Goal: Task Accomplishment & Management: Use online tool/utility

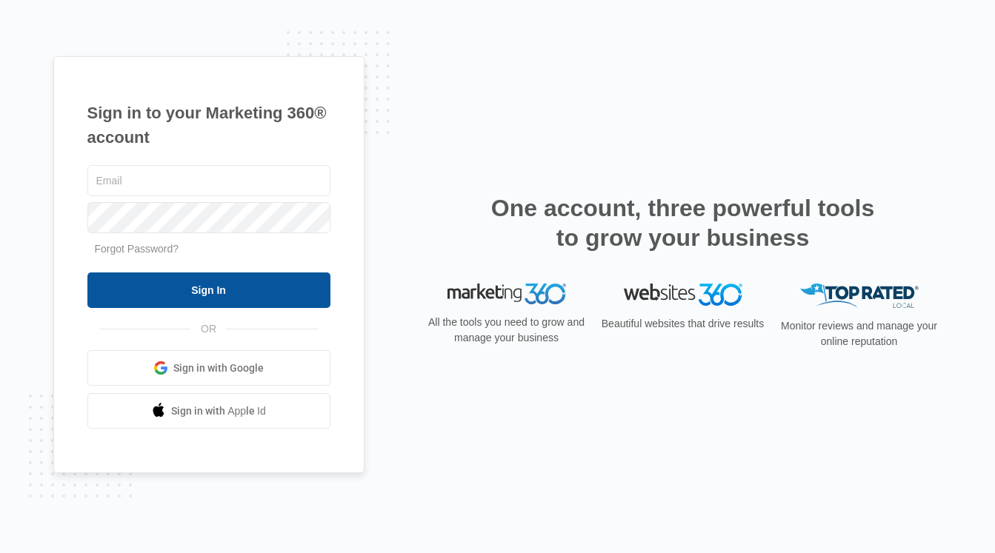
type input "[PERSON_NAME][EMAIL_ADDRESS][PERSON_NAME][DOMAIN_NAME]"
click at [233, 290] on input "Sign In" at bounding box center [208, 291] width 243 height 36
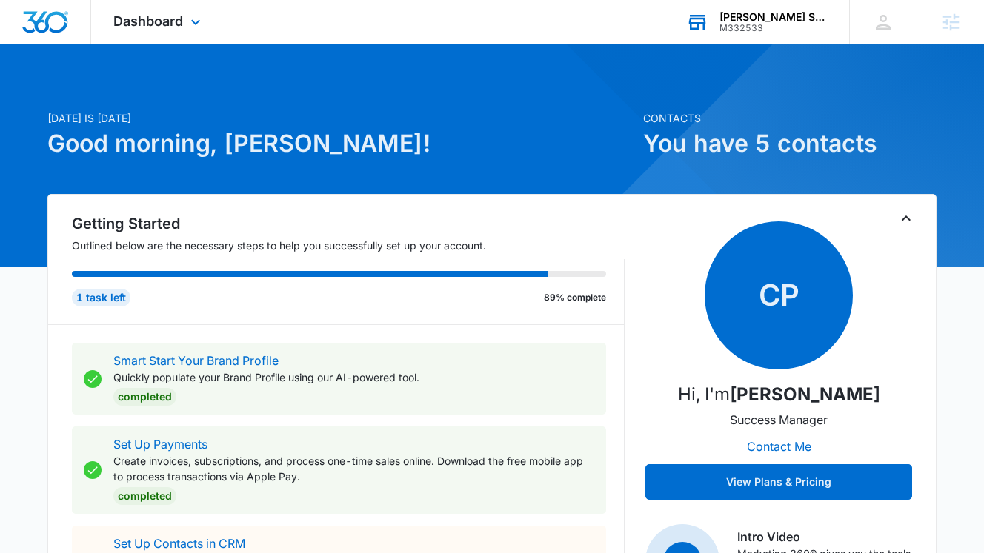
click at [753, 20] on div "[PERSON_NAME] Strategic Advisors" at bounding box center [773, 17] width 108 height 12
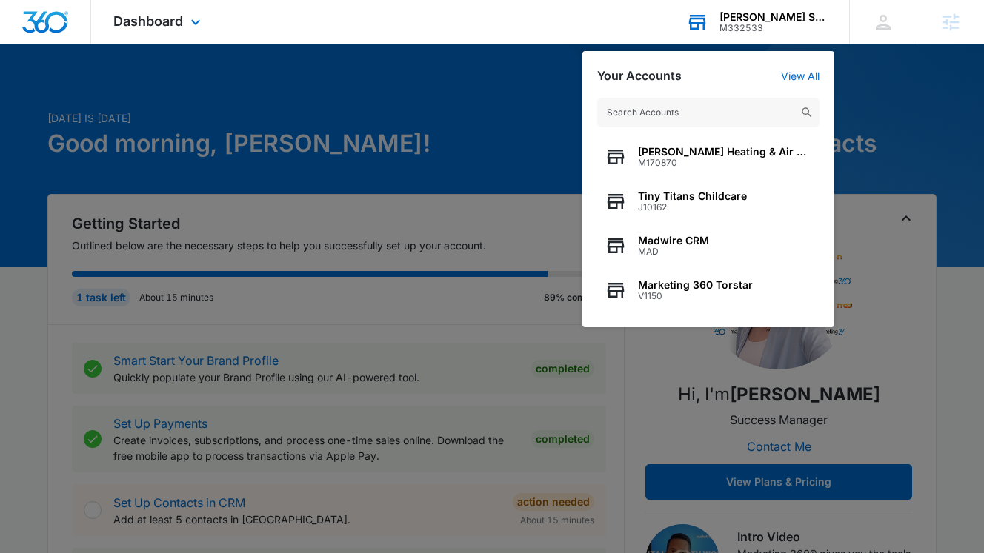
click at [681, 114] on input "text" at bounding box center [708, 113] width 222 height 30
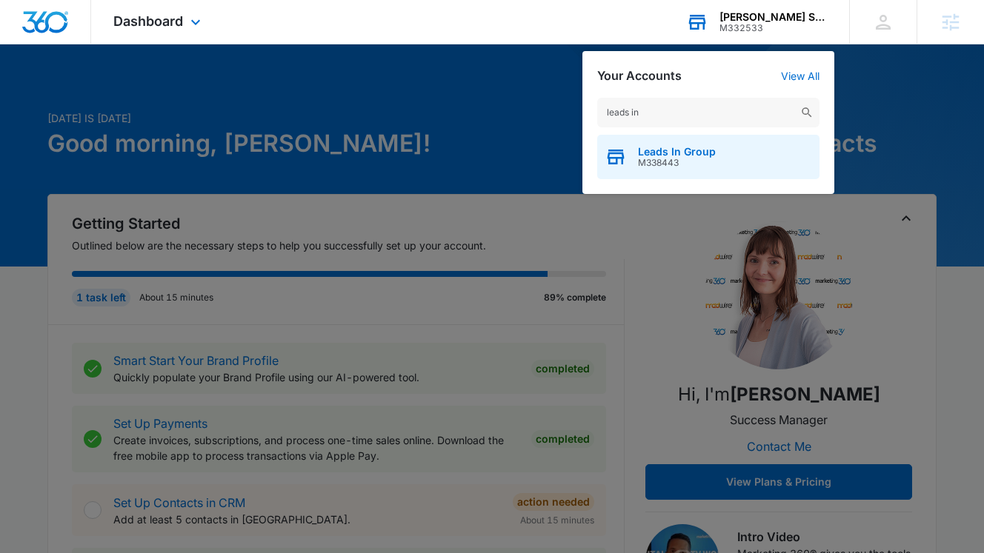
type input "leads in"
click at [724, 159] on div "Leads In Group M338443" at bounding box center [708, 157] width 222 height 44
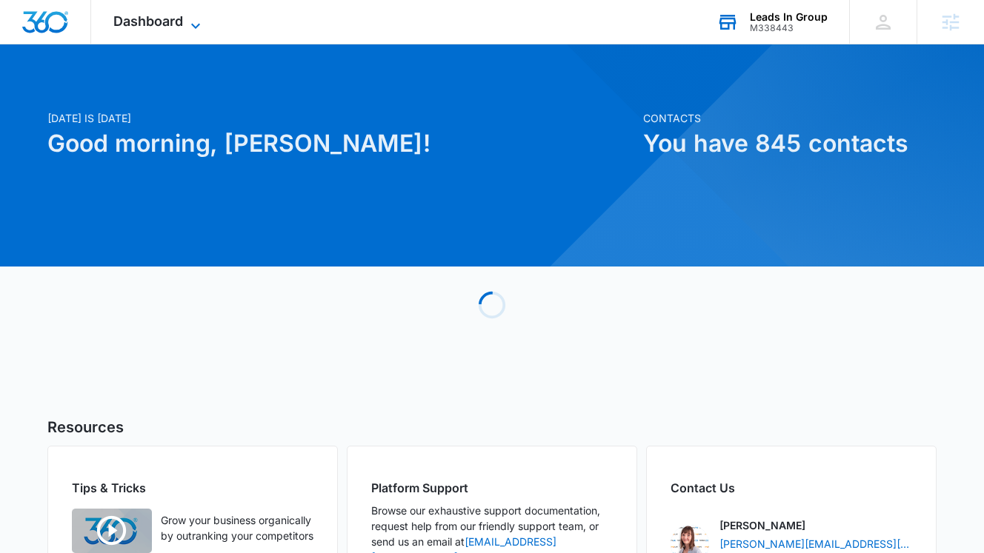
click at [148, 24] on span "Dashboard" at bounding box center [148, 21] width 70 height 16
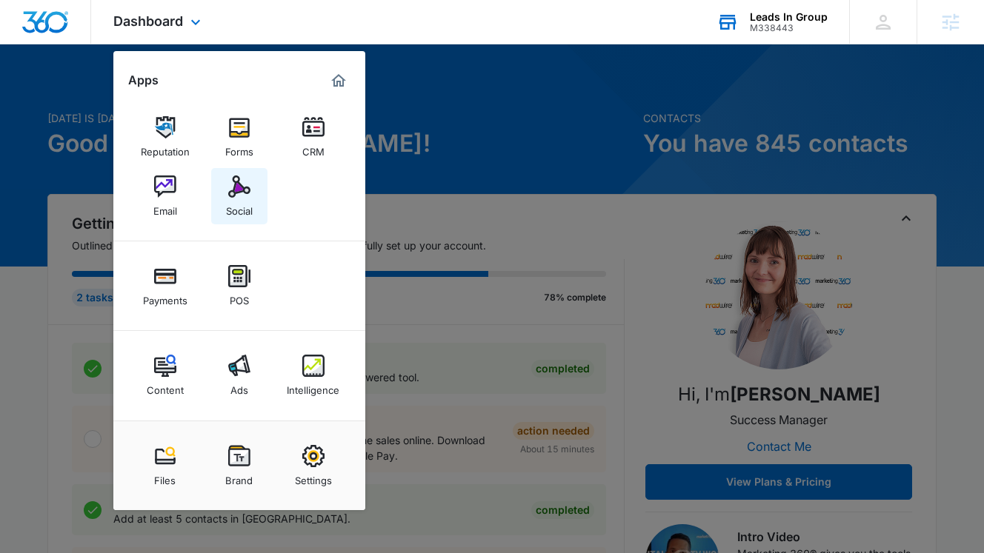
click at [247, 201] on div "Social" at bounding box center [239, 207] width 27 height 19
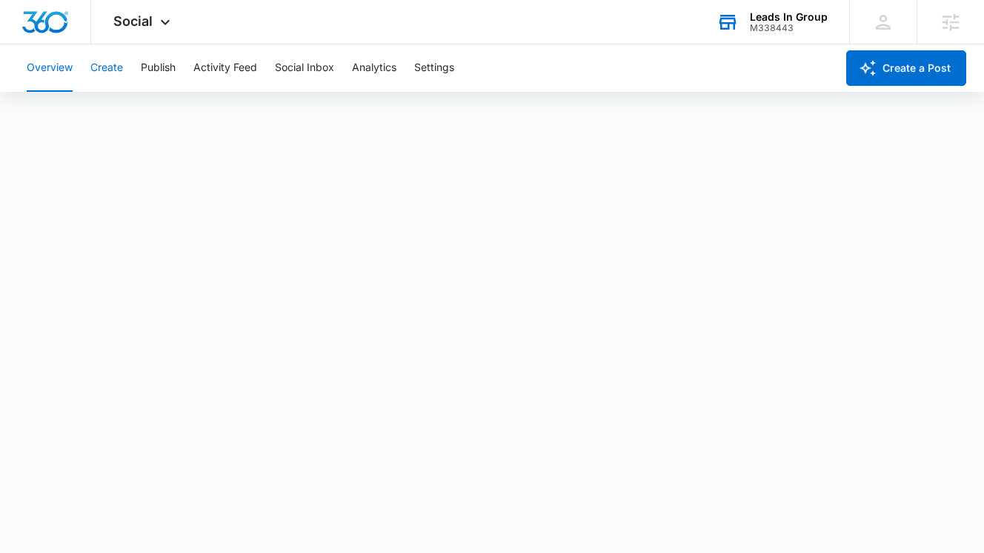
click at [110, 70] on button "Create" at bounding box center [106, 67] width 33 height 47
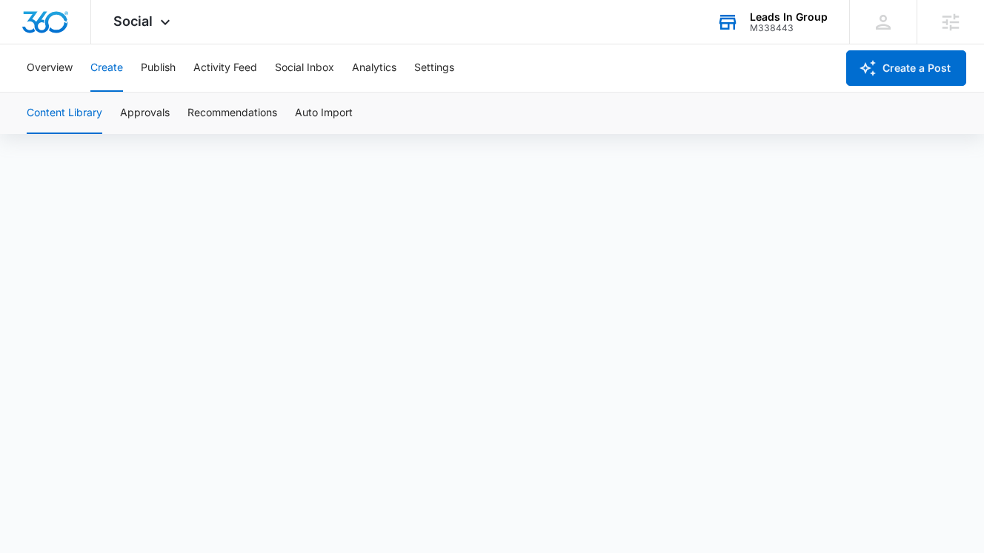
scroll to position [10, 0]
click at [61, 64] on button "Overview" at bounding box center [50, 67] width 46 height 47
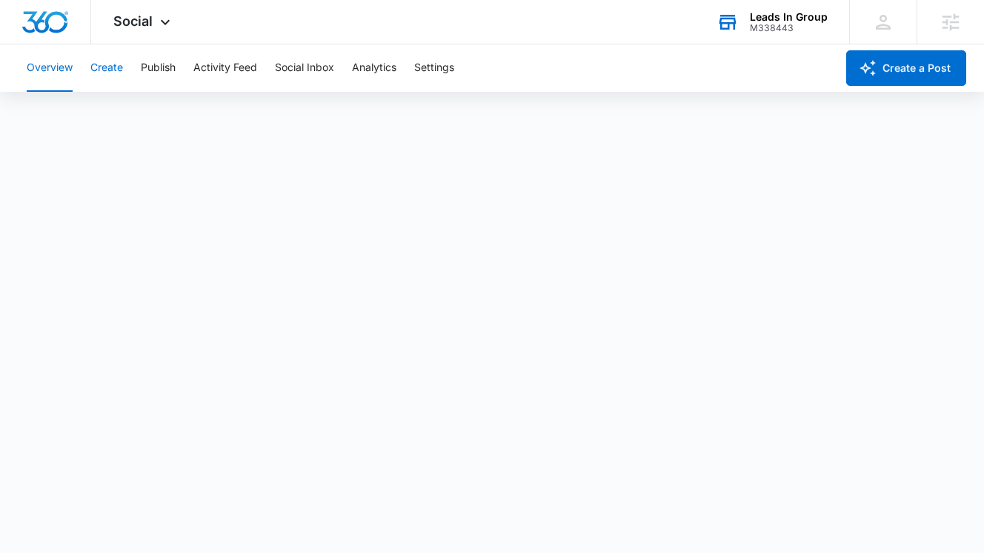
click at [97, 69] on button "Create" at bounding box center [106, 67] width 33 height 47
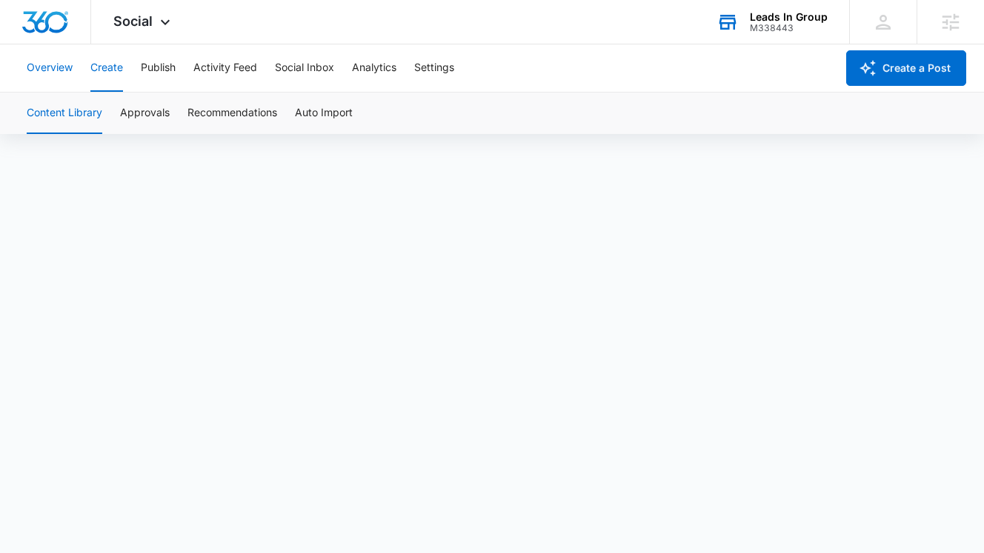
click at [66, 69] on button "Overview" at bounding box center [50, 67] width 46 height 47
